Goal: Task Accomplishment & Management: Manage account settings

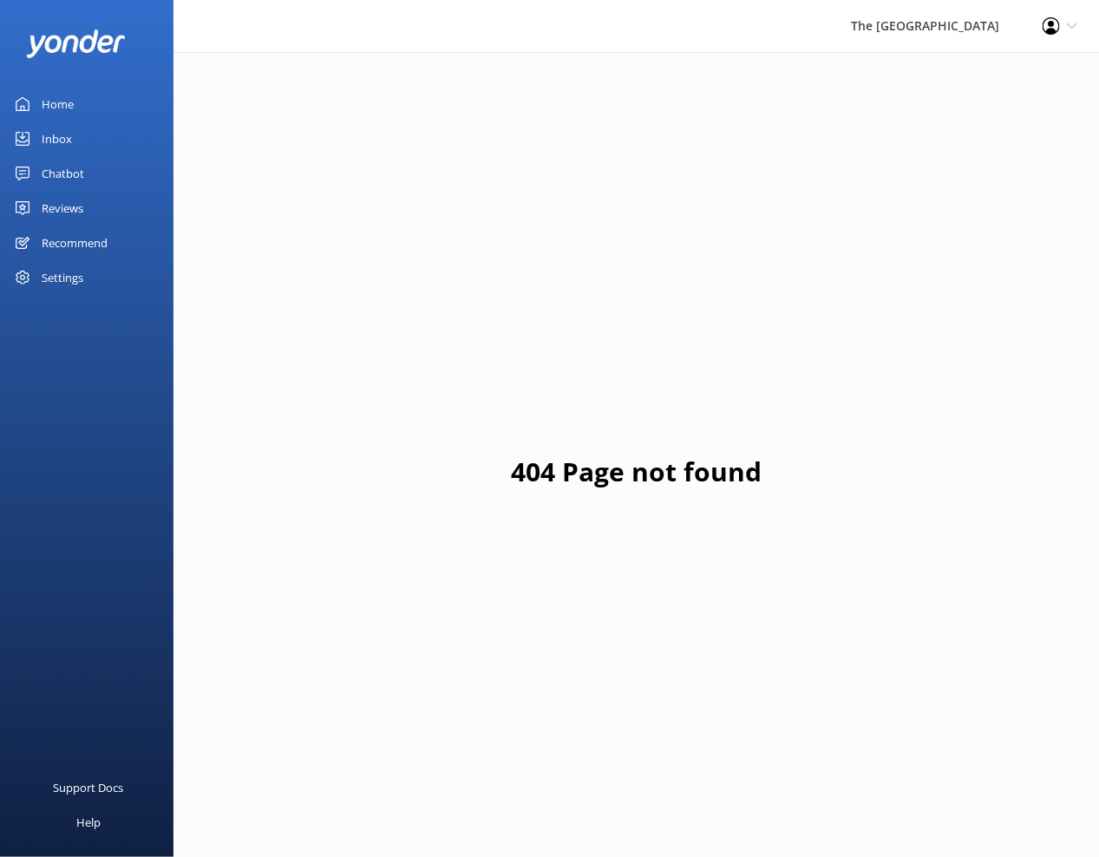
click at [54, 134] on div "Inbox" at bounding box center [57, 138] width 30 height 35
